Goal: Task Accomplishment & Management: Manage account settings

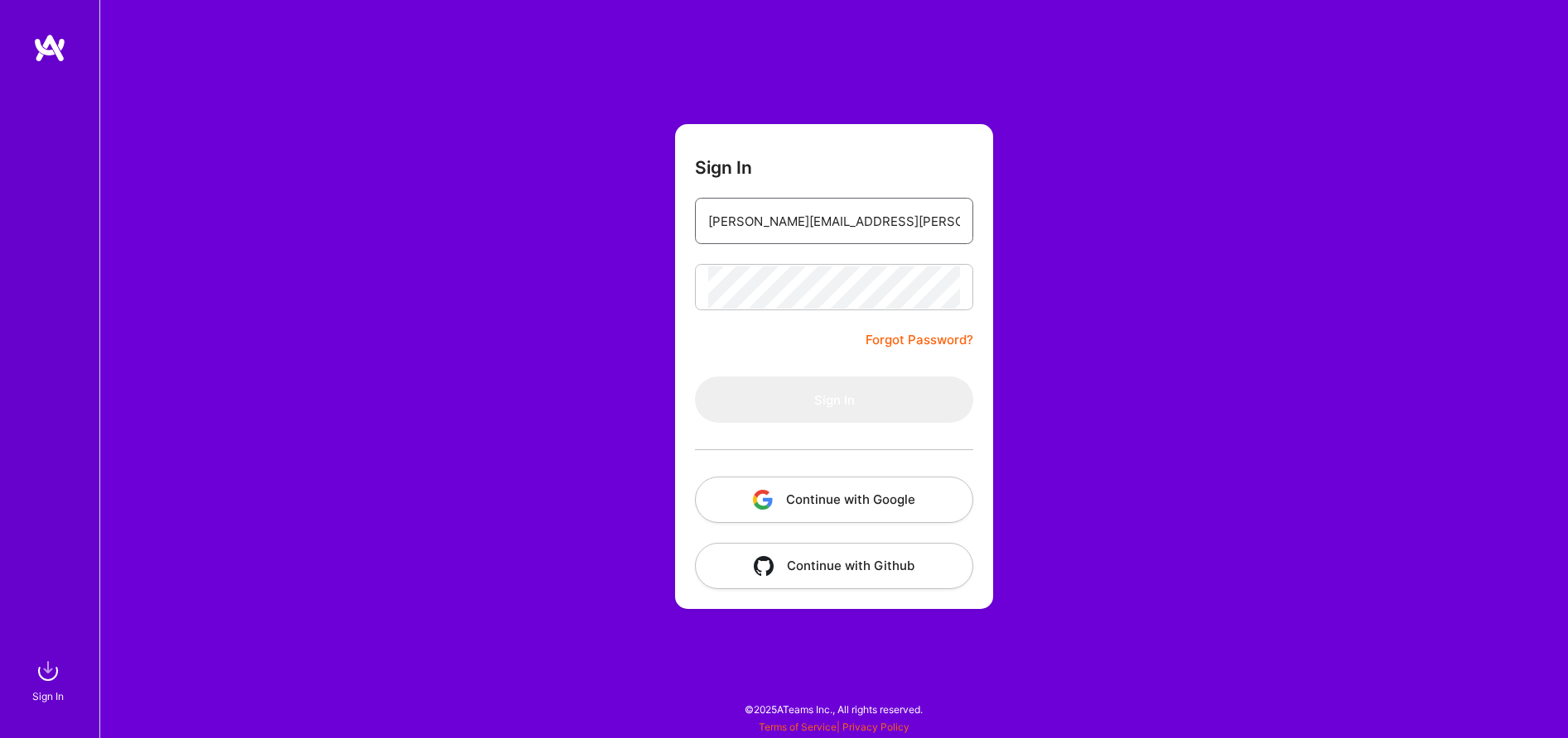
click at [912, 218] on input "[PERSON_NAME][EMAIL_ADDRESS][PERSON_NAME][DOMAIN_NAME]" at bounding box center [834, 221] width 251 height 42
click at [1302, 236] on div "Sign In [PERSON_NAME][EMAIL_ADDRESS][PERSON_NAME][DOMAIN_NAME] Forgot Password?…" at bounding box center [834, 369] width 1468 height 738
click at [49, 684] on img at bounding box center [48, 671] width 33 height 33
click at [753, 214] on input "email" at bounding box center [834, 221] width 251 height 42
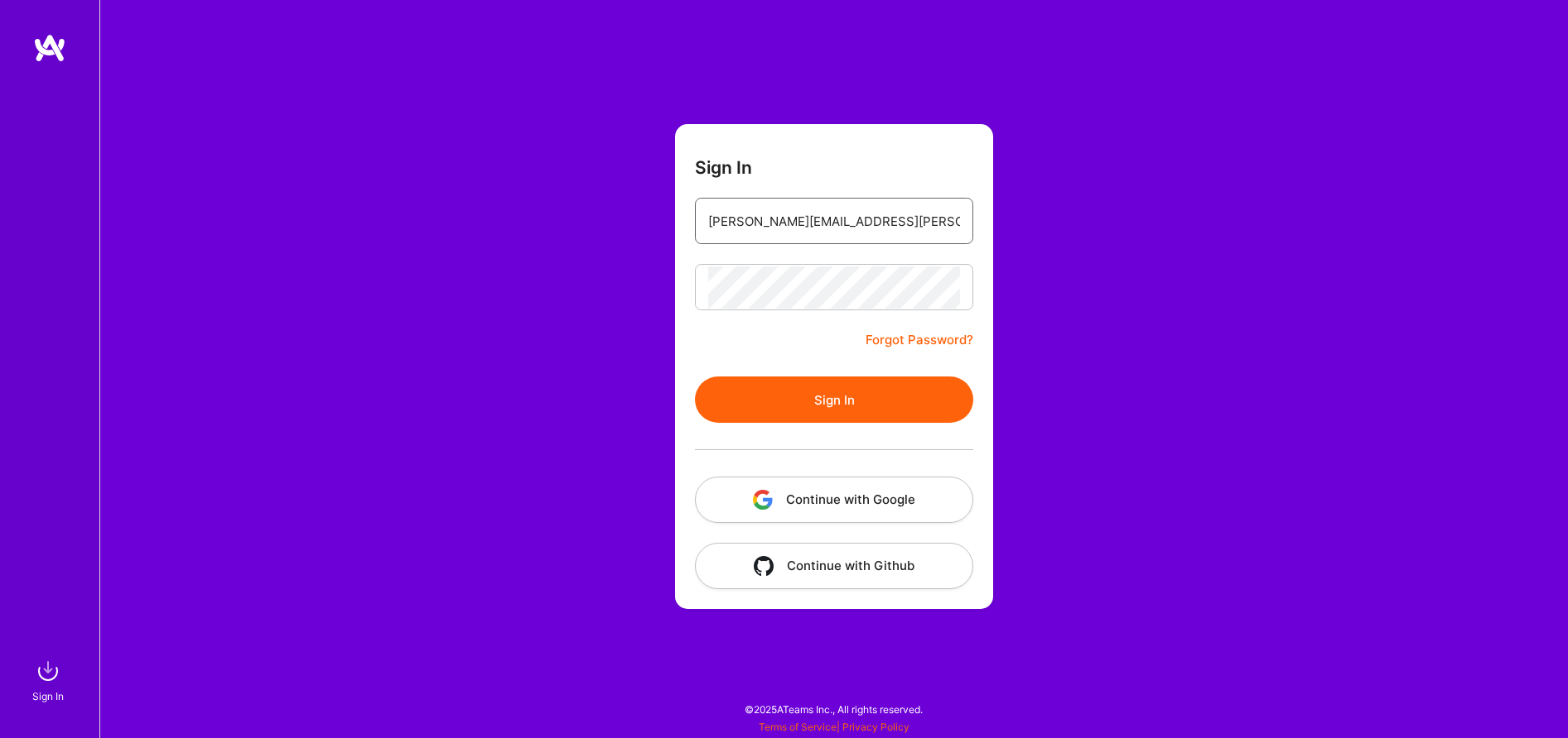
type input "[PERSON_NAME][EMAIL_ADDRESS][PERSON_NAME][DOMAIN_NAME]"
click at [832, 397] on button "Sign In" at bounding box center [834, 400] width 278 height 47
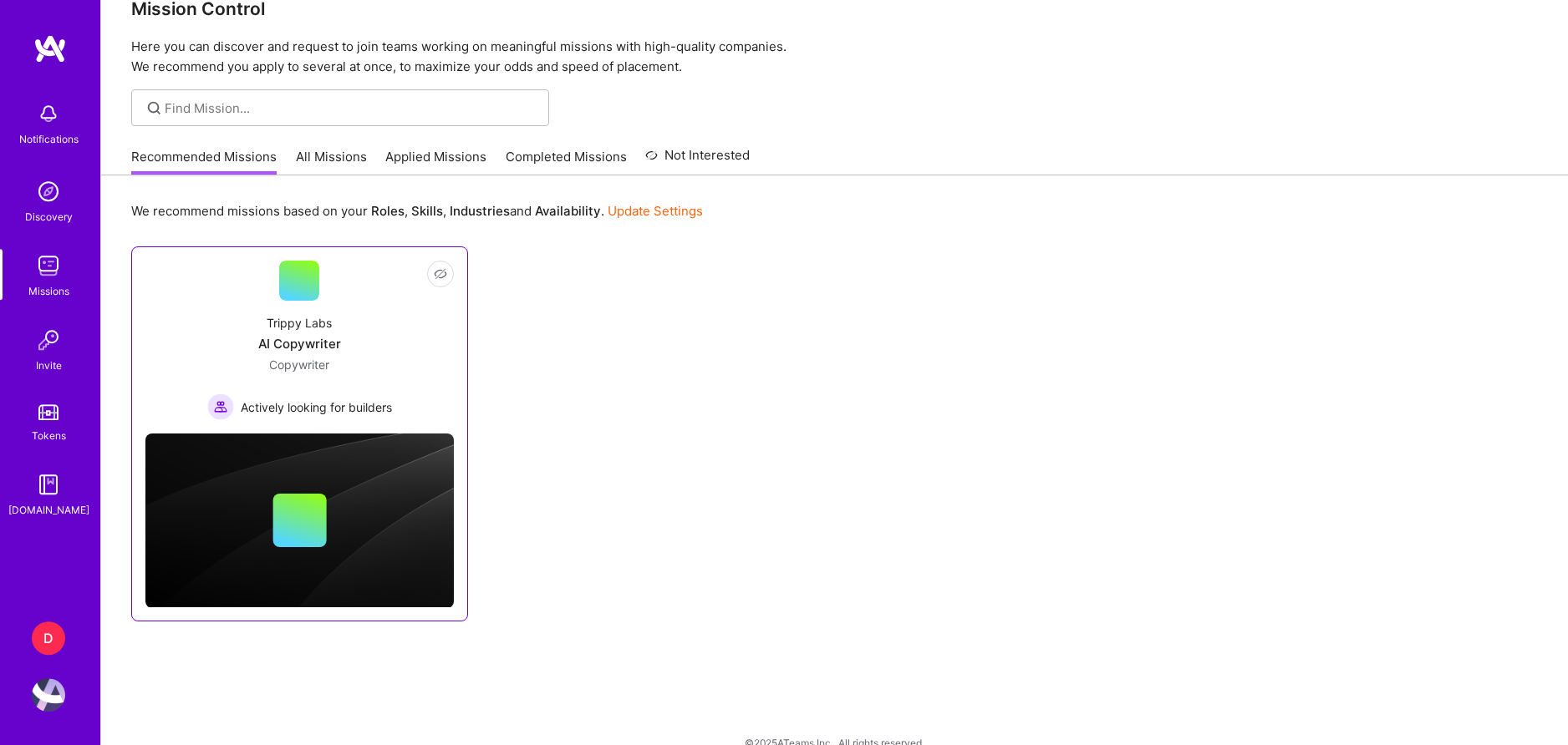
scroll to position [62, 0]
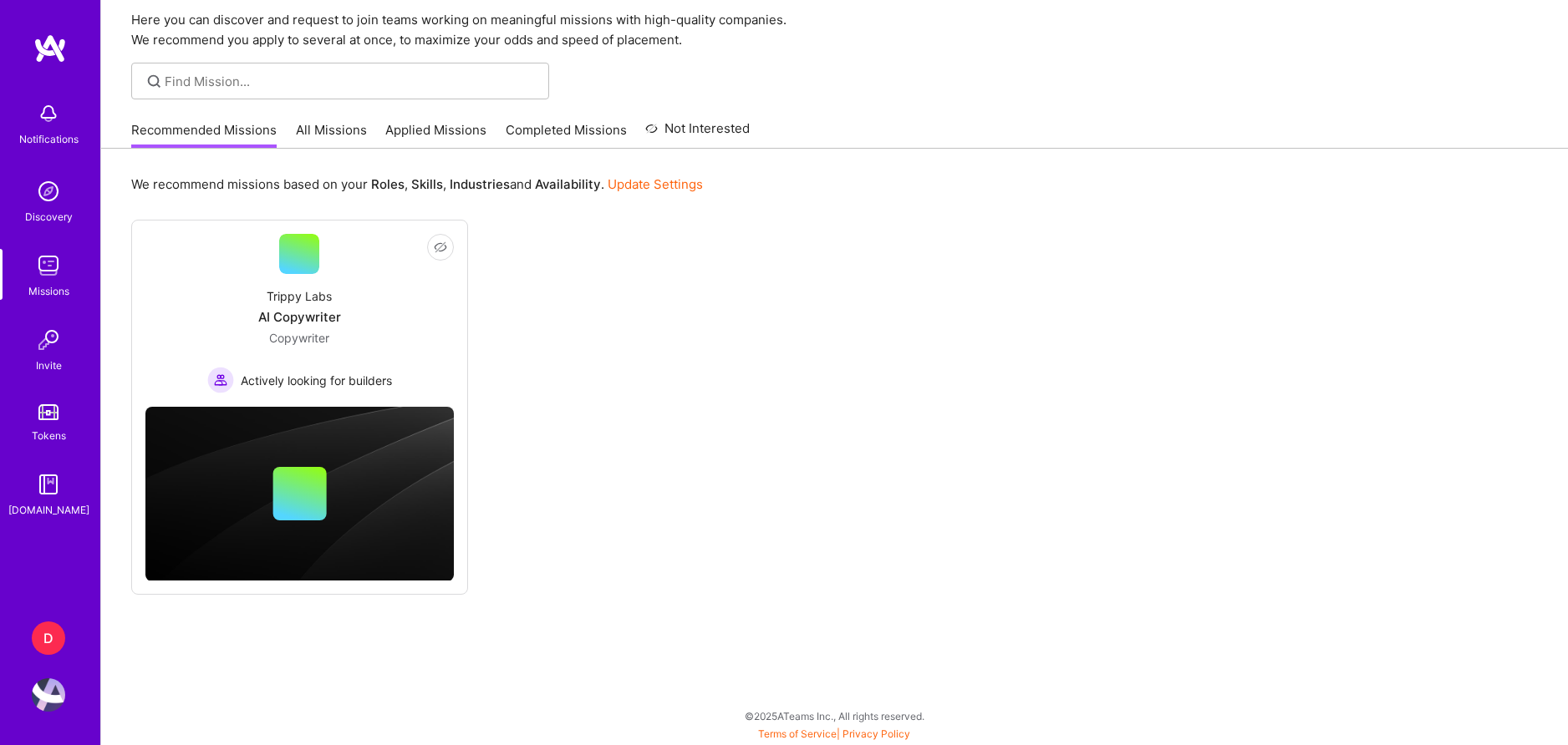
click at [59, 631] on div "D" at bounding box center [48, 638] width 33 height 33
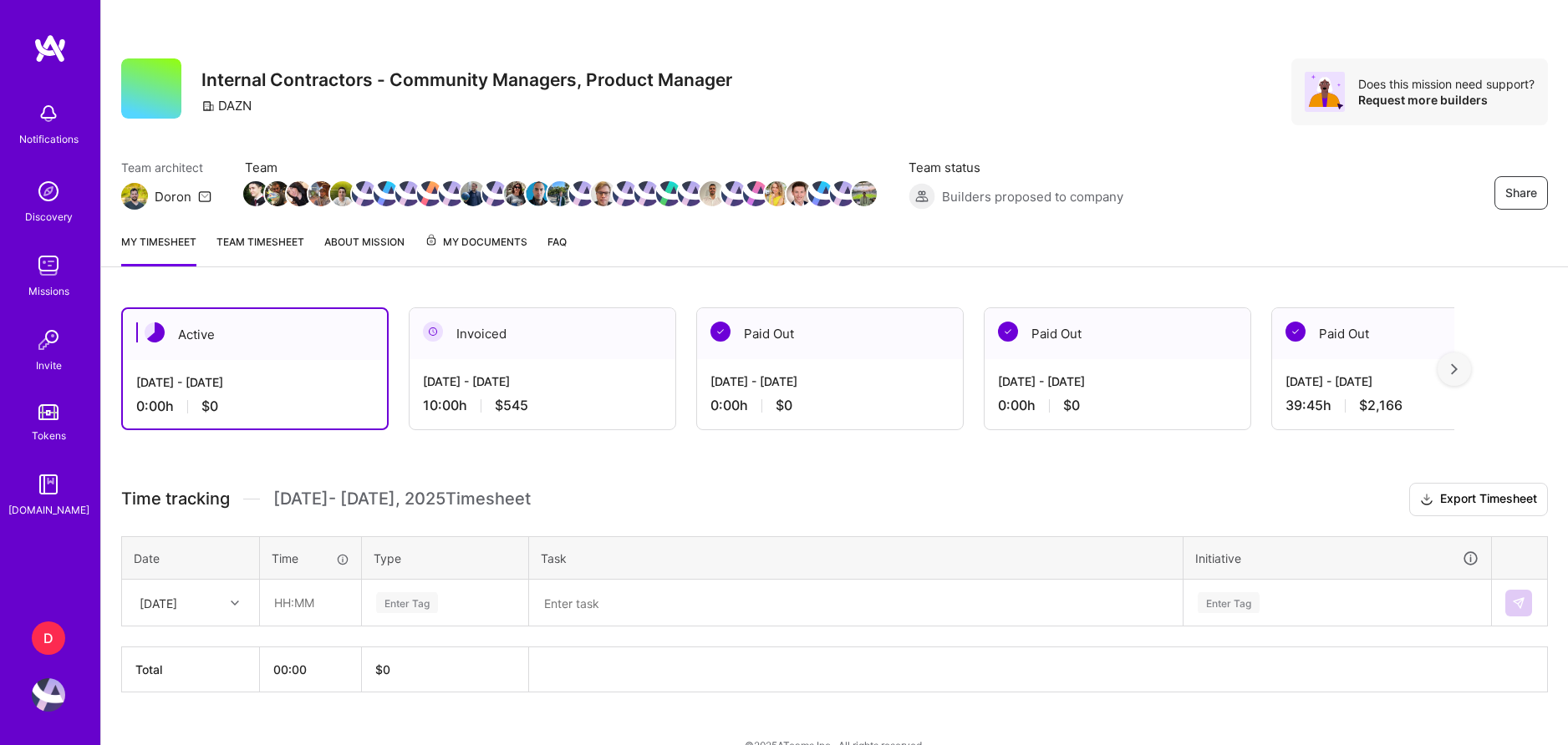
click at [496, 242] on span "My Documents" at bounding box center [476, 242] width 103 height 18
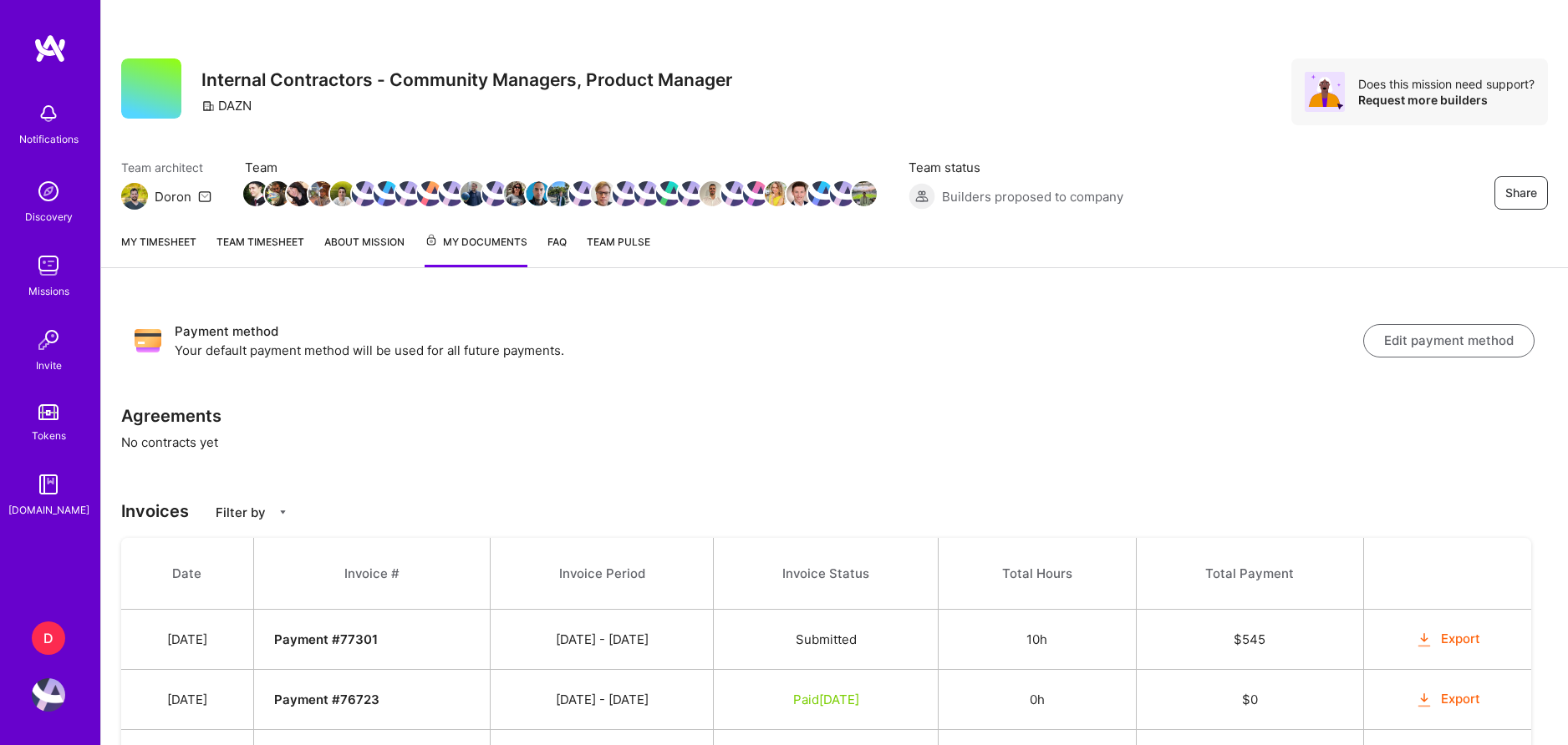
click at [1410, 337] on button "Edit payment method" at bounding box center [1449, 341] width 171 height 33
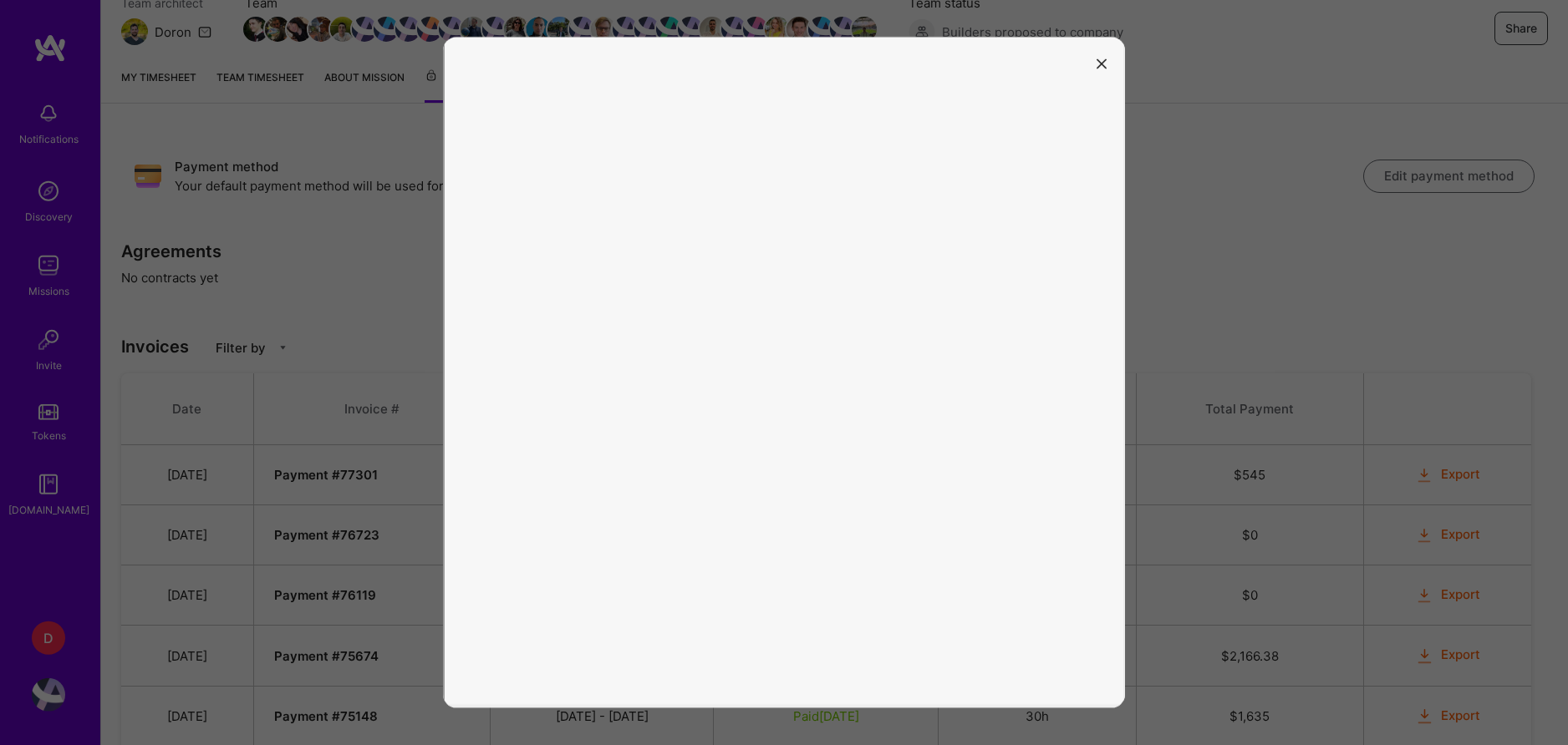
scroll to position [171, 0]
click at [1096, 61] on button "modal" at bounding box center [1101, 63] width 20 height 28
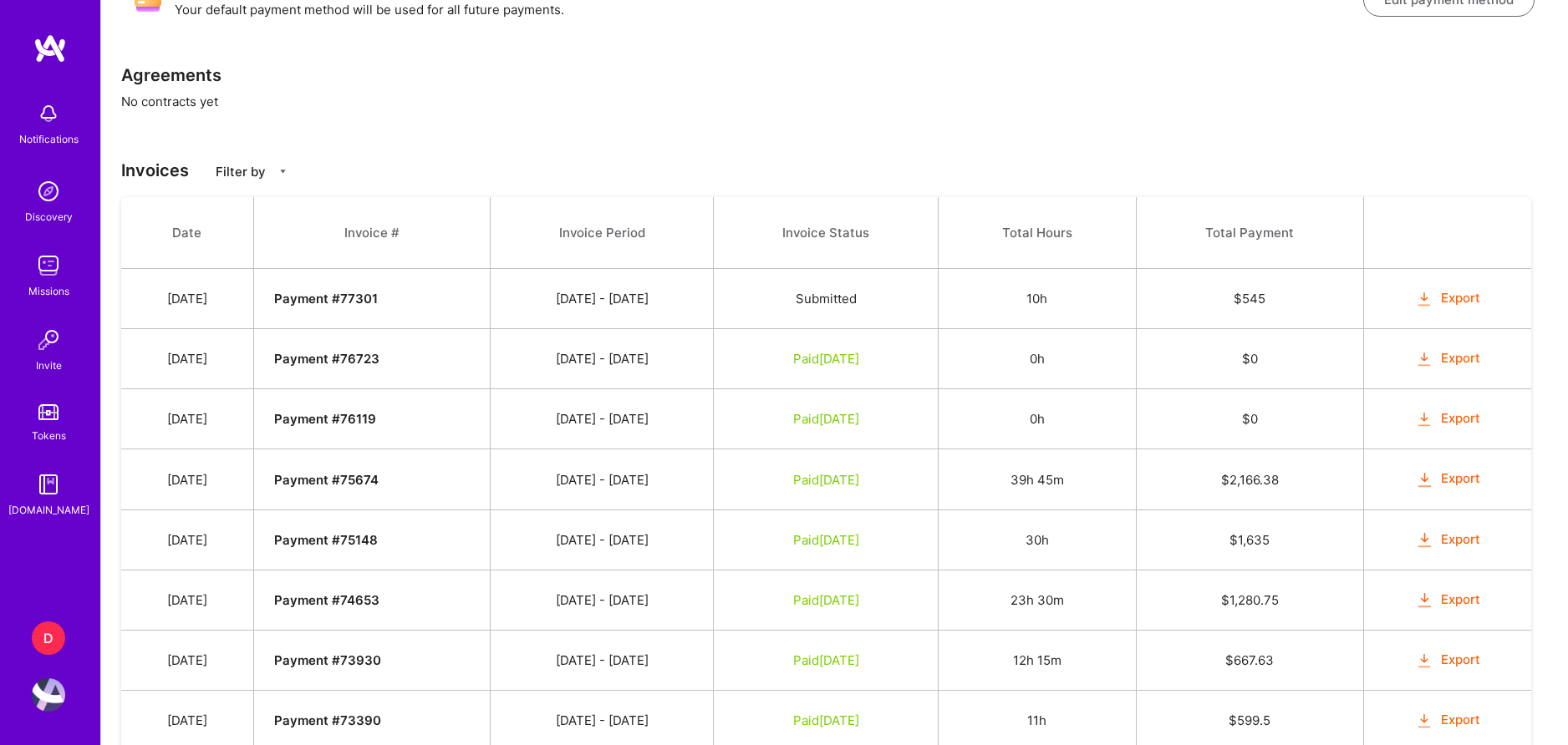
scroll to position [0, 0]
